Goal: Transaction & Acquisition: Obtain resource

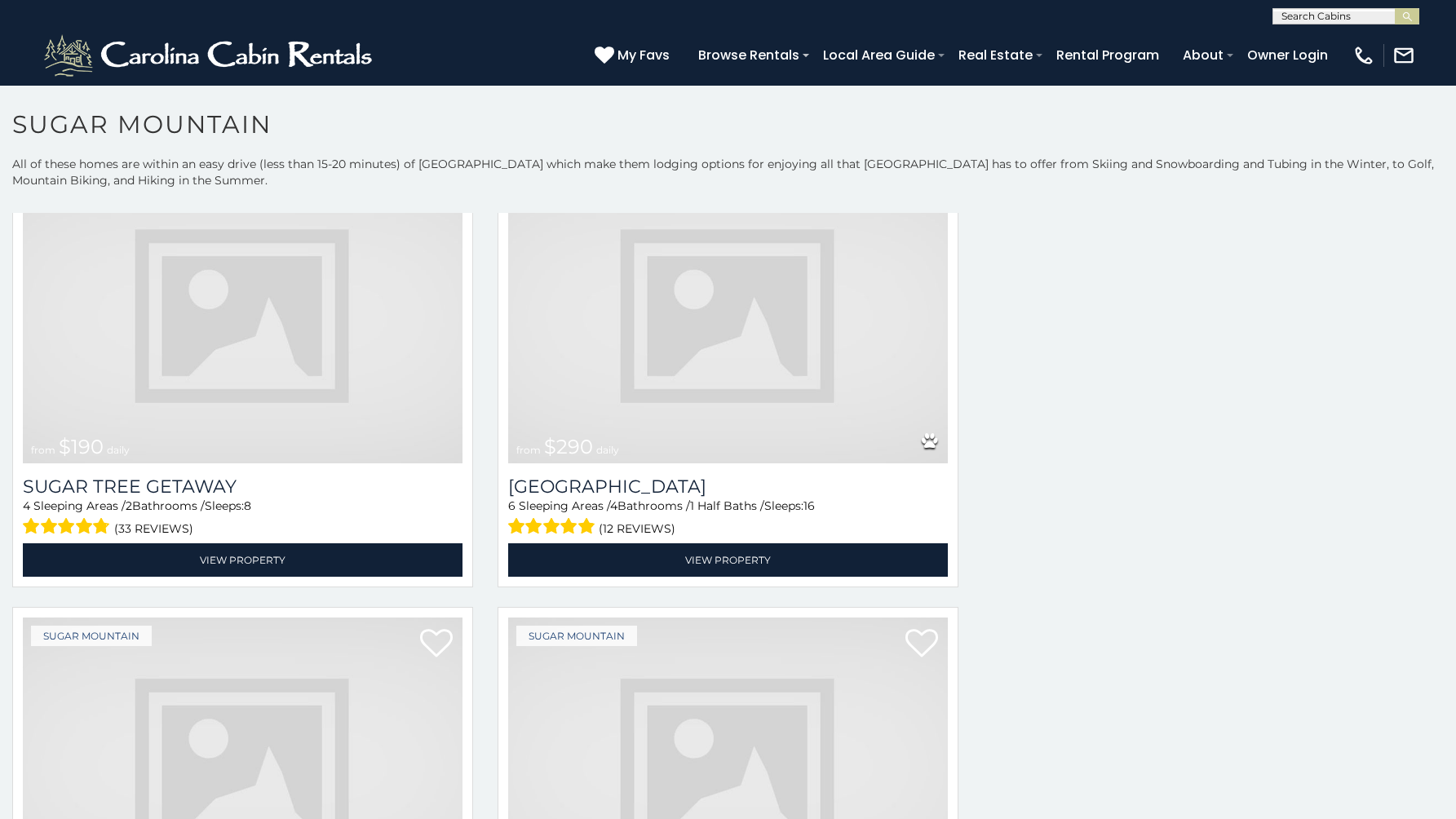
scroll to position [1911, 0]
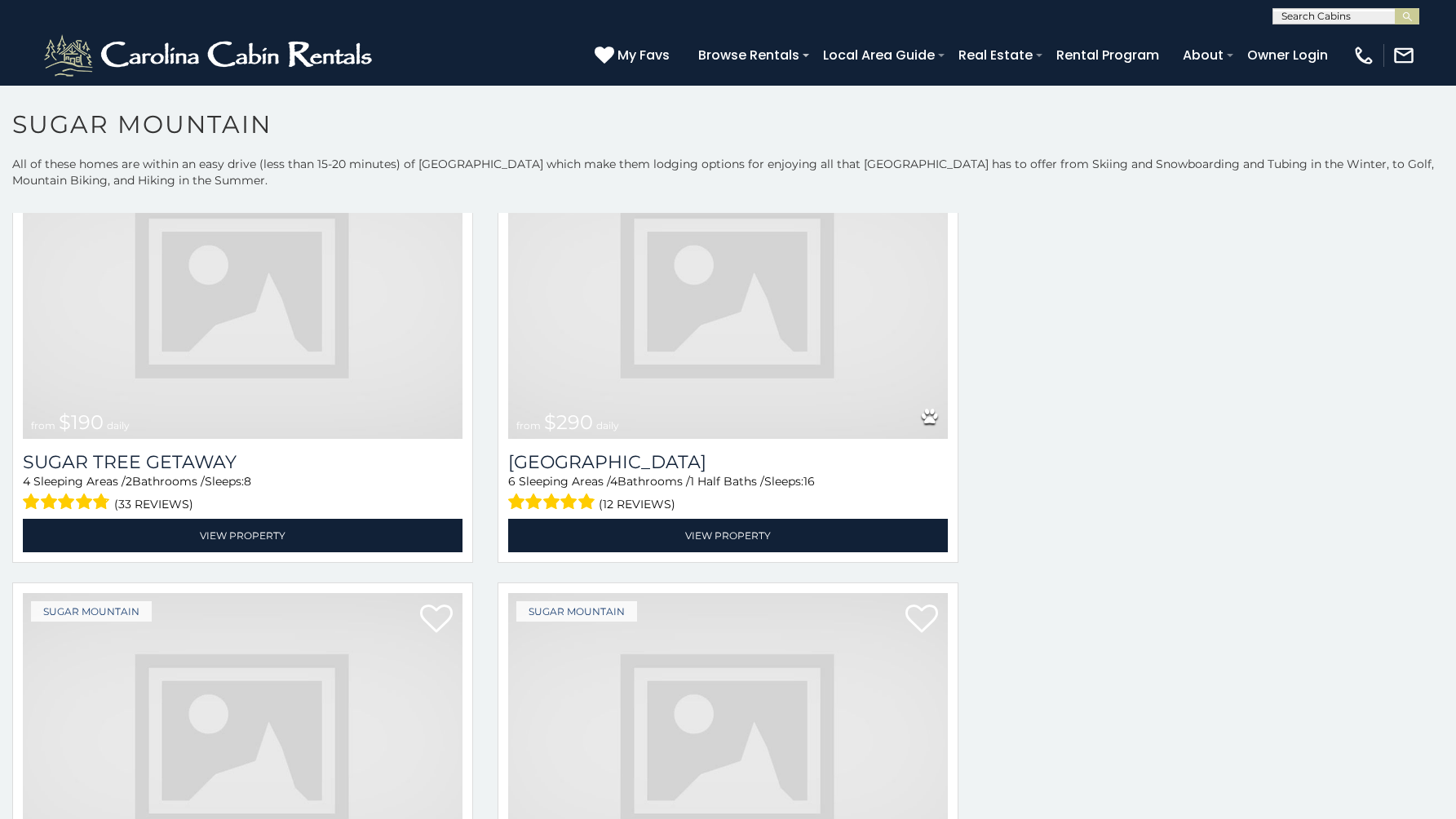
click at [145, 203] on img at bounding box center [243, 292] width 439 height 294
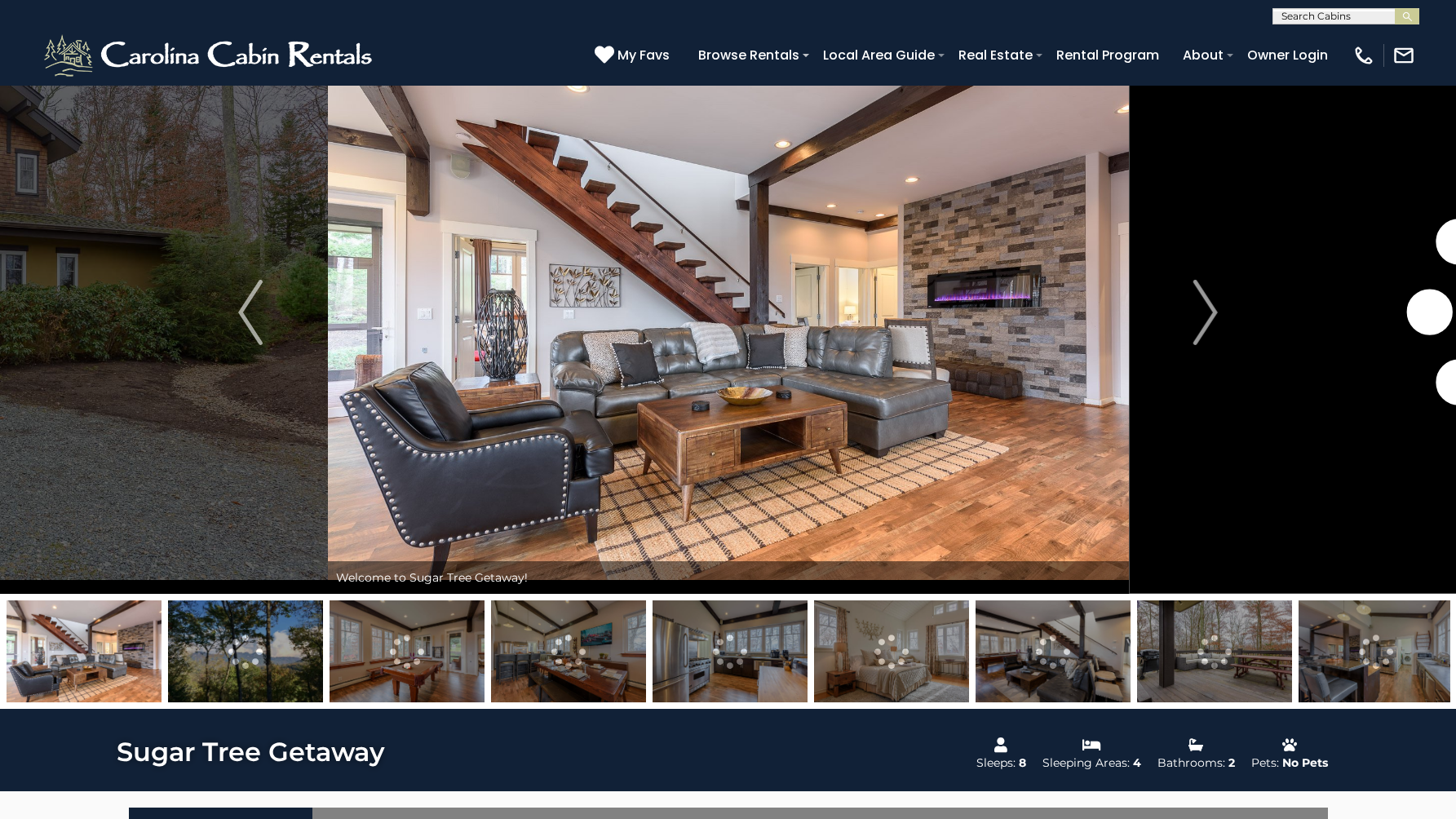
scroll to position [66, 0]
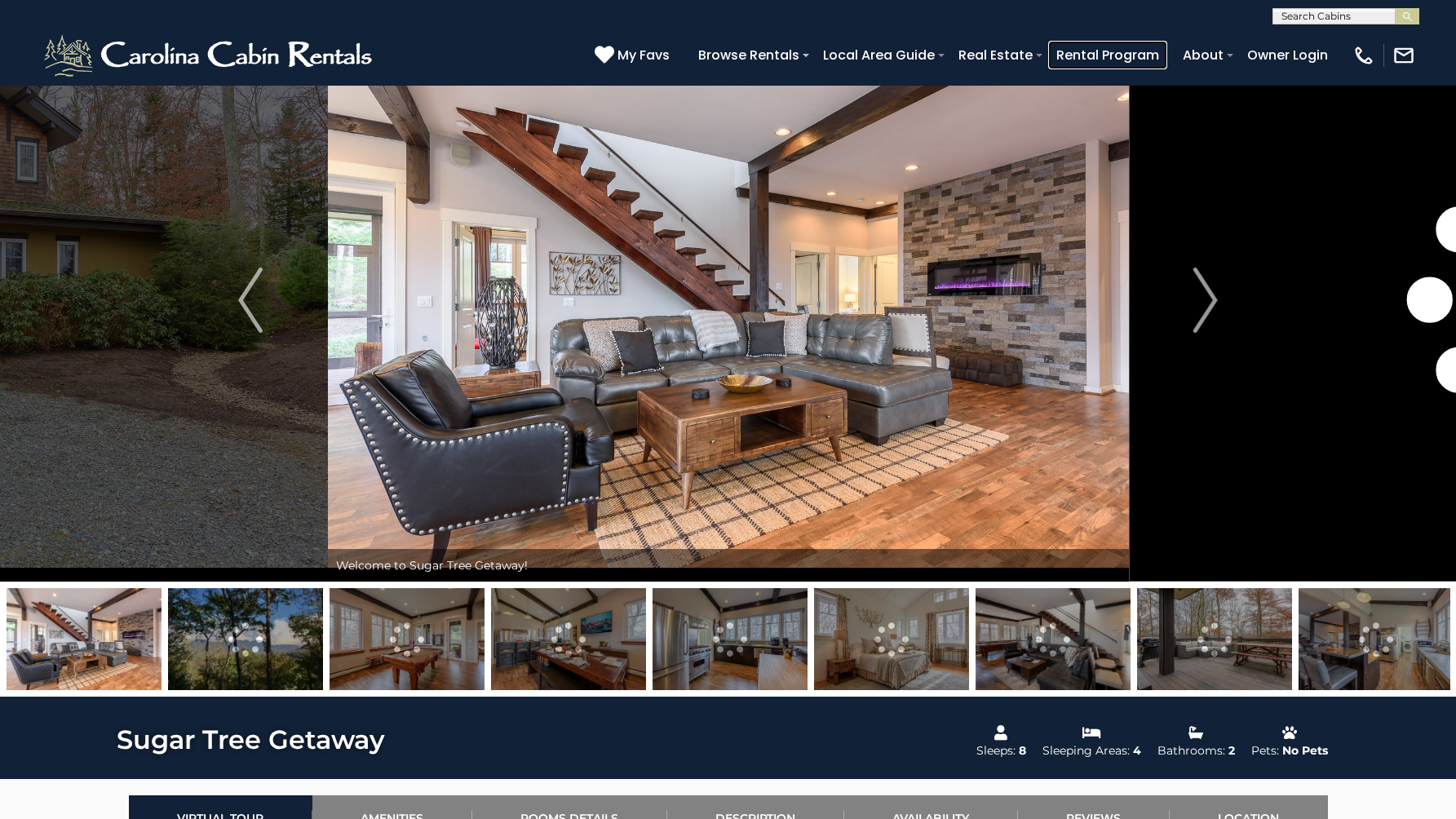
click at [1127, 51] on link "Rental Program" at bounding box center [1107, 55] width 119 height 28
